Goal: Transaction & Acquisition: Purchase product/service

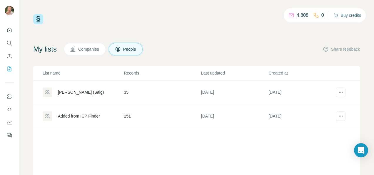
click at [342, 15] on button "Buy credits" at bounding box center [347, 15] width 27 height 8
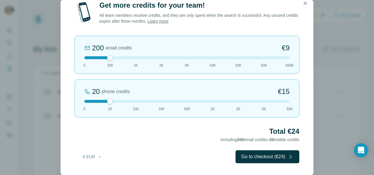
click at [85, 55] on div "200 email credits €9 0 200 1K 2K 5K 10K 20K 50K 500K" at bounding box center [187, 55] width 225 height 38
click at [134, 101] on div at bounding box center [186, 101] width 205 height 3
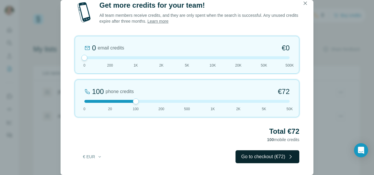
click at [260, 155] on button "Go to checkout (€72)" at bounding box center [268, 156] width 64 height 13
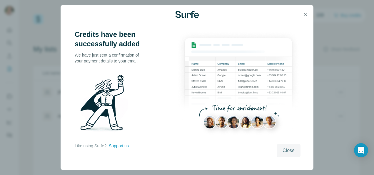
click at [291, 153] on span "Close" at bounding box center [289, 150] width 12 height 7
